Goal: Find contact information: Find contact information

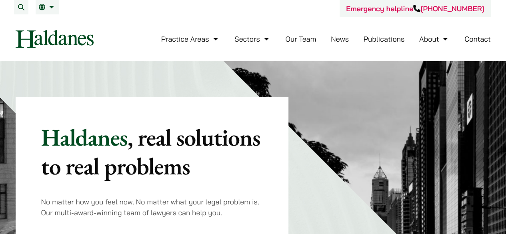
click at [300, 41] on link "Our Team" at bounding box center [300, 38] width 31 height 9
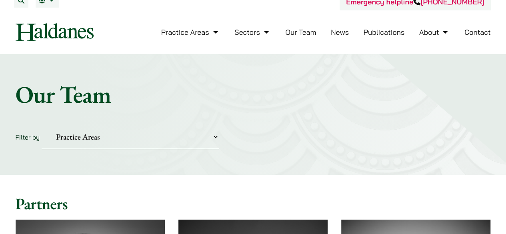
scroll to position [34, 0]
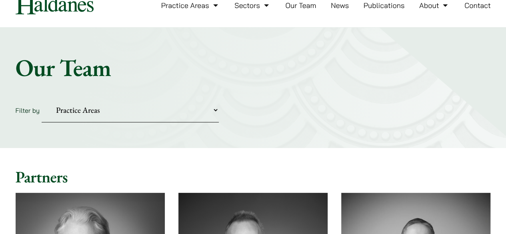
click at [210, 108] on select "Practice Areas Antitrust and Competition Civil Litigation & Dispute Resolution …" at bounding box center [130, 110] width 177 height 24
select select "divorce-and-family-law"
click at [42, 98] on select "Practice Areas Antitrust and Competition Civil Litigation & Dispute Resolution …" at bounding box center [130, 110] width 177 height 24
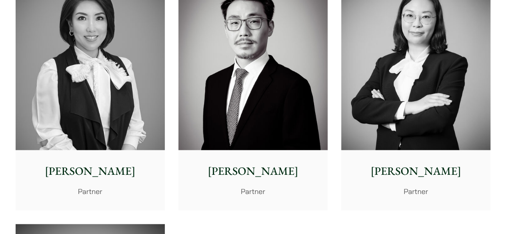
scroll to position [290, 0]
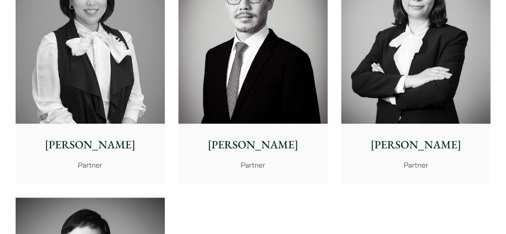
click at [249, 128] on div "Willard Li Partner" at bounding box center [252, 154] width 149 height 60
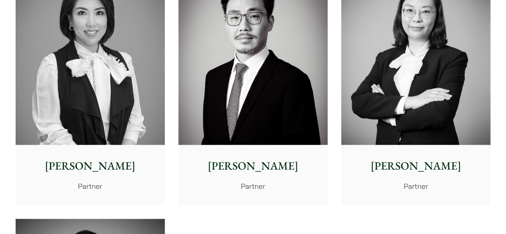
scroll to position [259, 0]
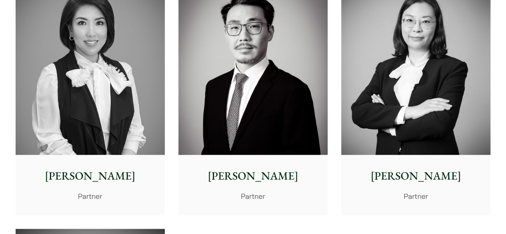
click at [108, 135] on img at bounding box center [90, 61] width 149 height 187
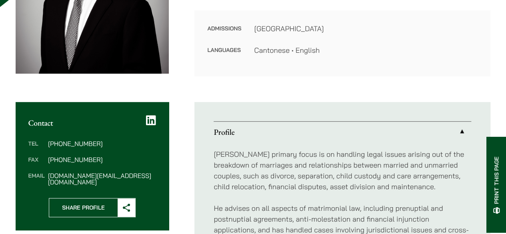
scroll to position [208, 0]
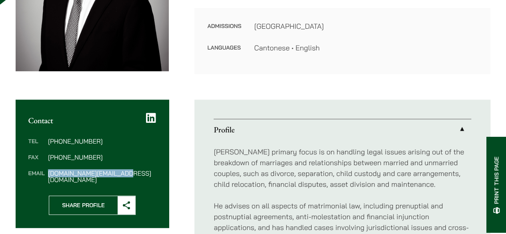
drag, startPoint x: 136, startPoint y: 175, endPoint x: 49, endPoint y: 174, distance: 87.2
click at [49, 174] on dd "willard.li@haldanes.com" at bounding box center [102, 176] width 108 height 13
copy dd "willard.li@haldanes.com"
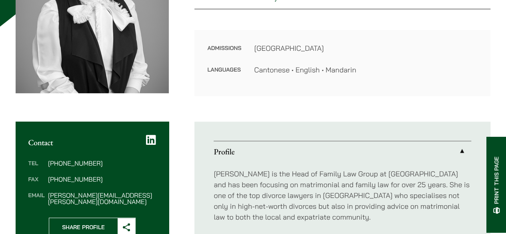
scroll to position [186, 0]
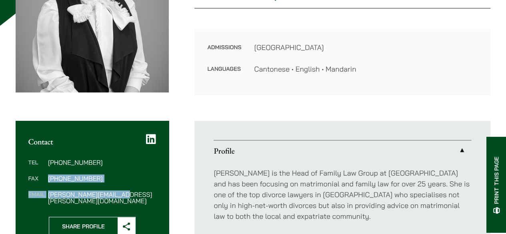
drag, startPoint x: 126, startPoint y: 190, endPoint x: 45, endPoint y: 191, distance: 80.4
click at [45, 191] on dl "Tel [PHONE_NUMBER] Fax [PHONE_NUMBER] Email [PERSON_NAME][EMAIL_ADDRESS][PERSON…" at bounding box center [92, 181] width 128 height 45
click at [115, 179] on dd "[PHONE_NUMBER]" at bounding box center [102, 178] width 108 height 6
drag, startPoint x: 121, startPoint y: 194, endPoint x: 47, endPoint y: 196, distance: 73.6
click at [47, 196] on dl "Tel [PHONE_NUMBER] Fax [PHONE_NUMBER] Email [PERSON_NAME][EMAIL_ADDRESS][PERSON…" at bounding box center [92, 181] width 128 height 45
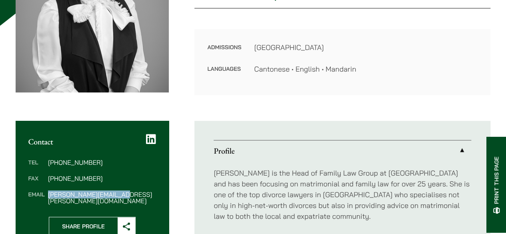
copy dd "[PERSON_NAME][EMAIL_ADDRESS][PERSON_NAME][DOMAIN_NAME]"
